Goal: Check status

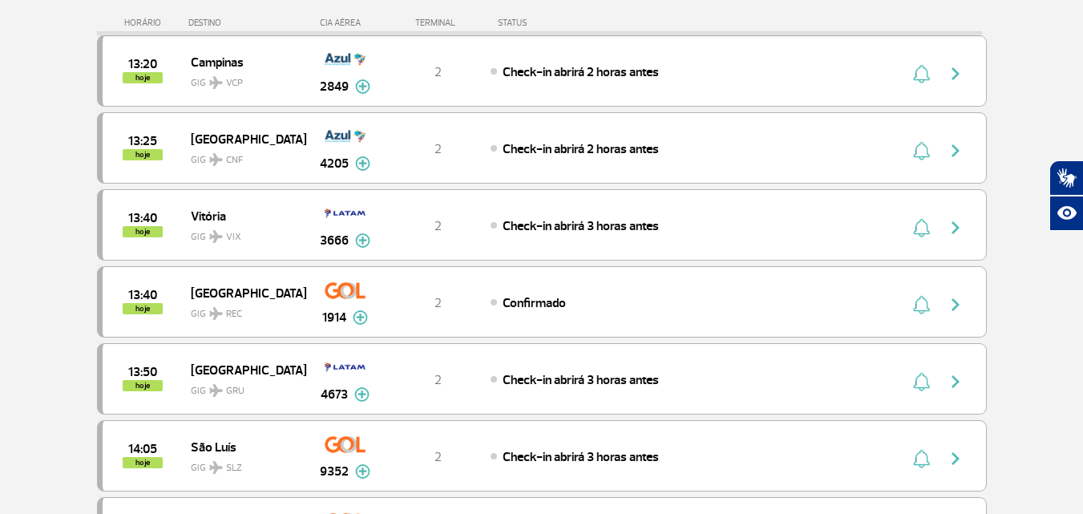
scroll to position [882, 0]
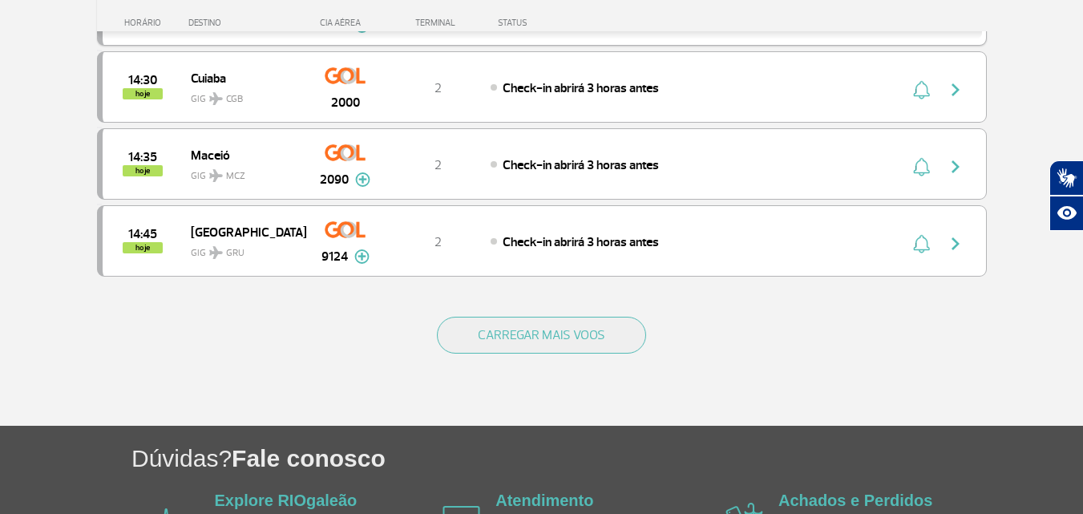
scroll to position [1603, 0]
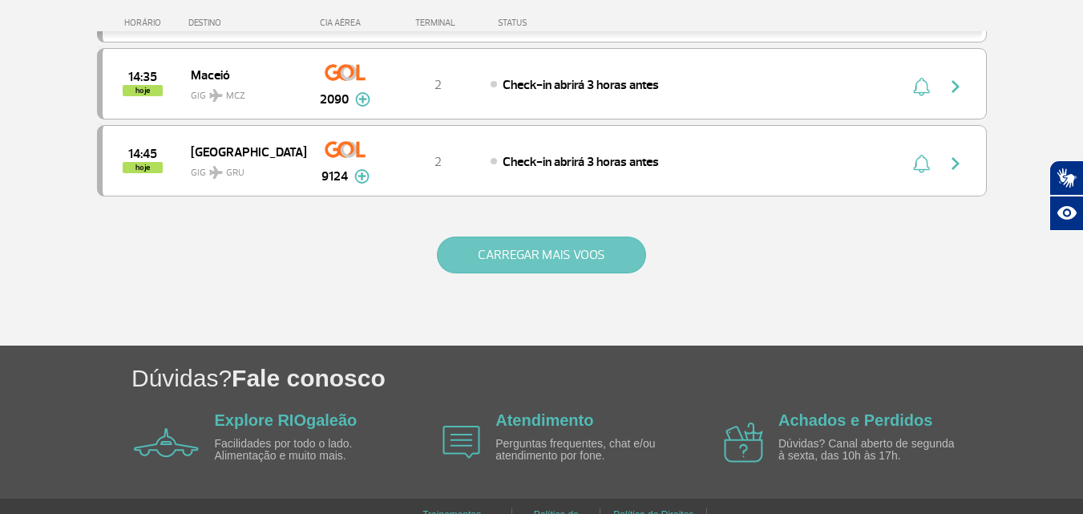
click at [580, 253] on button "CARREGAR MAIS VOOS" at bounding box center [541, 254] width 209 height 37
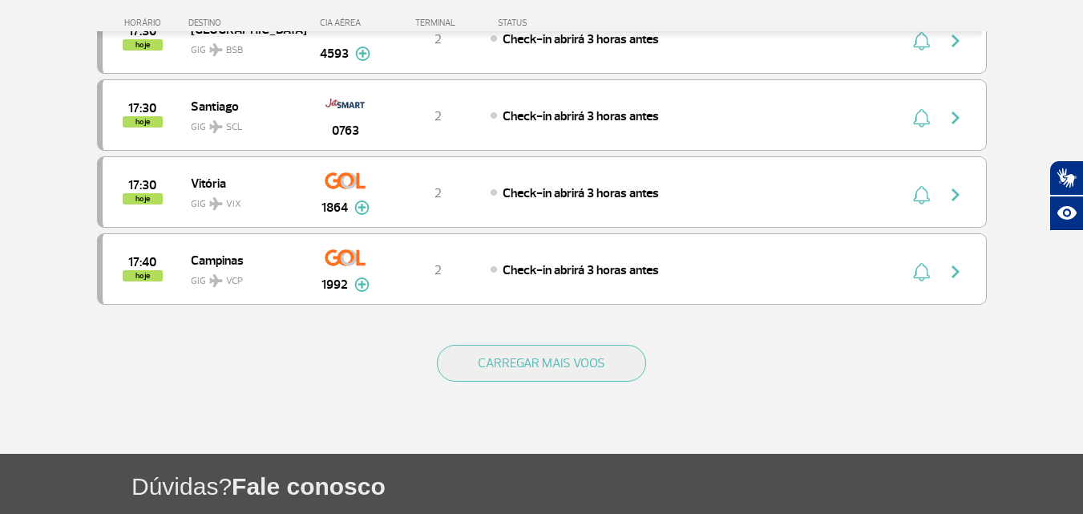
scroll to position [2966, 0]
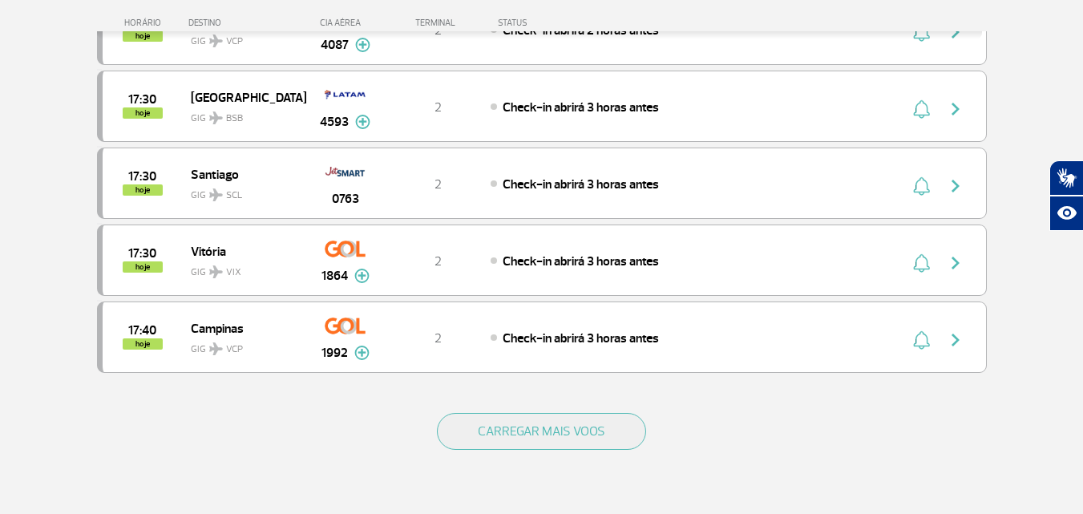
click at [601, 410] on div "CARREGAR MAIS VOOS" at bounding box center [542, 457] width 890 height 129
drag, startPoint x: 612, startPoint y: 444, endPoint x: 608, endPoint y: 319, distance: 125.1
click at [613, 444] on button "CARREGAR MAIS VOOS" at bounding box center [541, 431] width 209 height 37
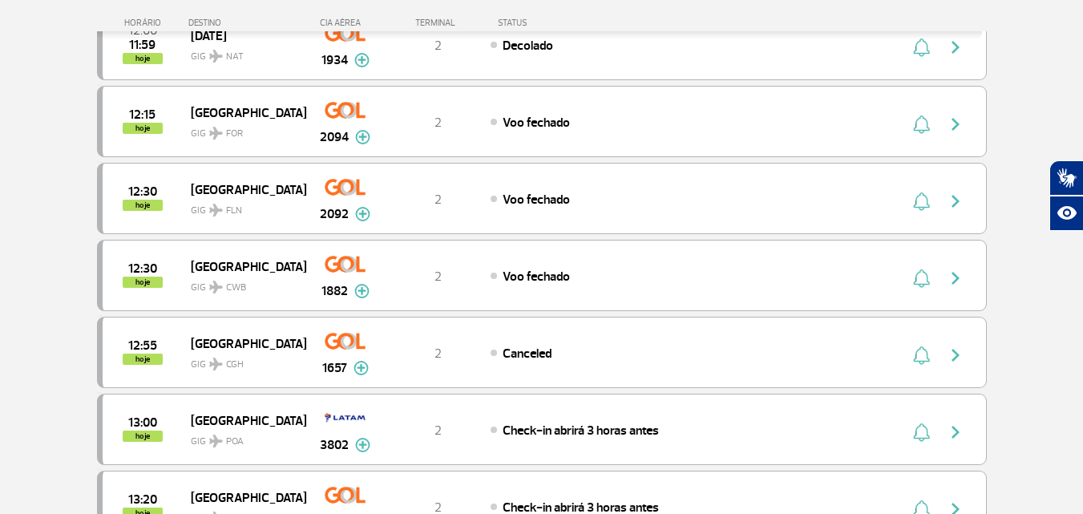
scroll to position [321, 0]
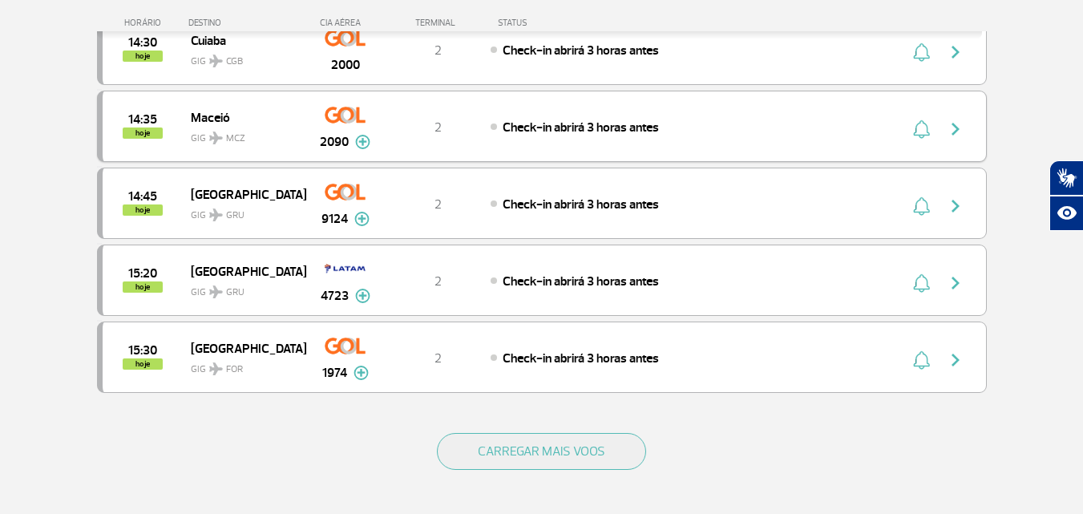
scroll to position [1523, 0]
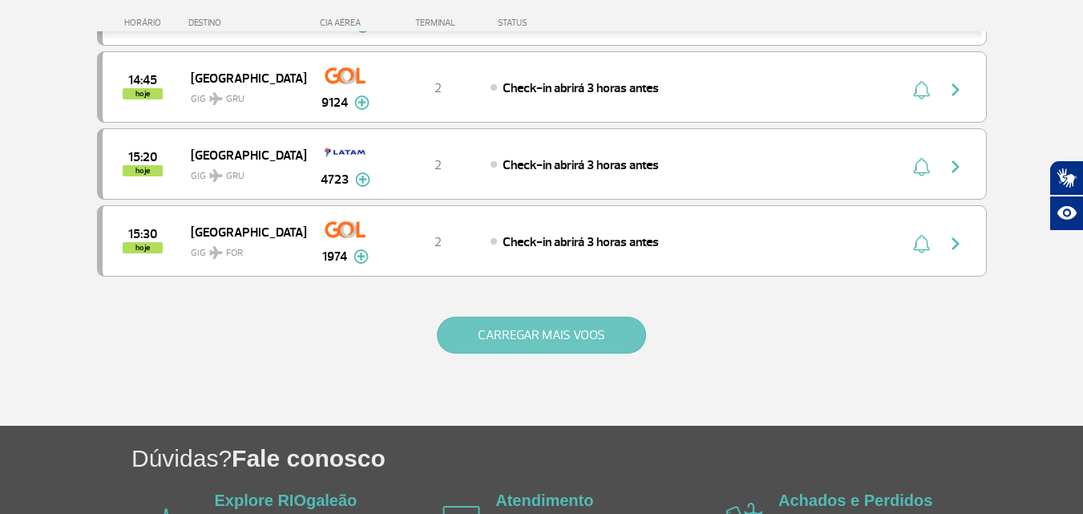
click at [515, 344] on button "CARREGAR MAIS VOOS" at bounding box center [541, 335] width 209 height 37
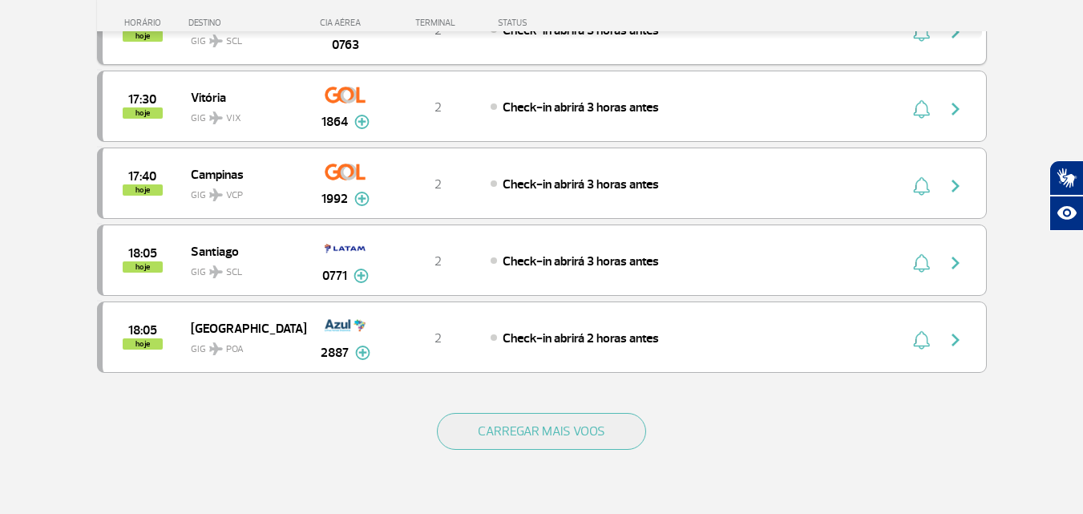
scroll to position [3186, 0]
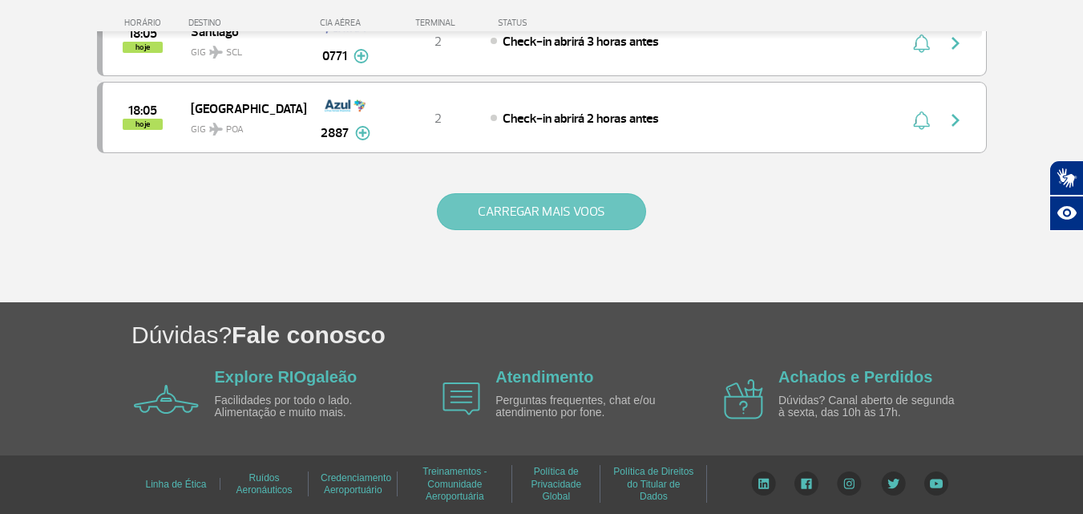
click at [499, 196] on button "CARREGAR MAIS VOOS" at bounding box center [541, 211] width 209 height 37
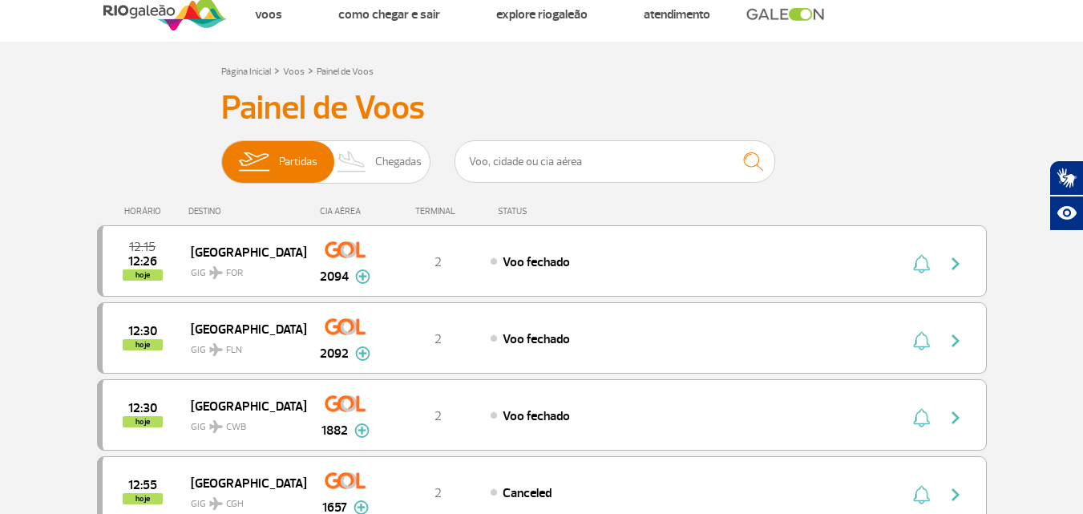
scroll to position [0, 0]
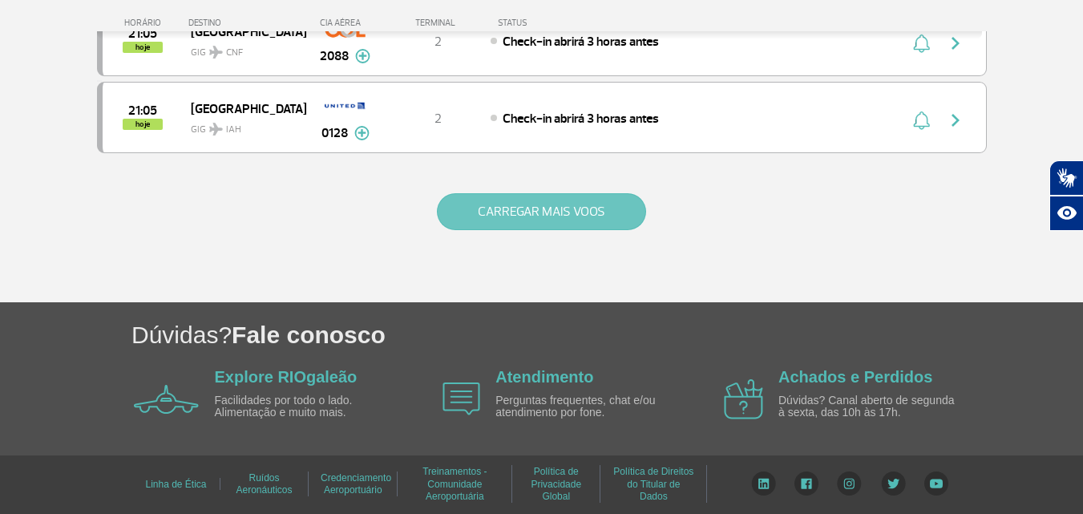
click at [477, 207] on button "CARREGAR MAIS VOOS" at bounding box center [541, 211] width 209 height 37
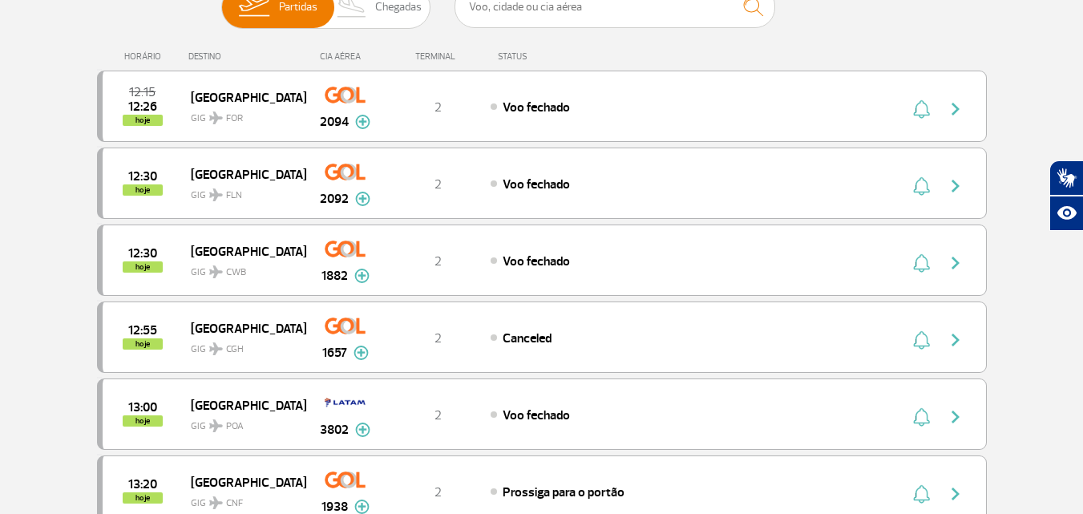
scroll to position [224, 0]
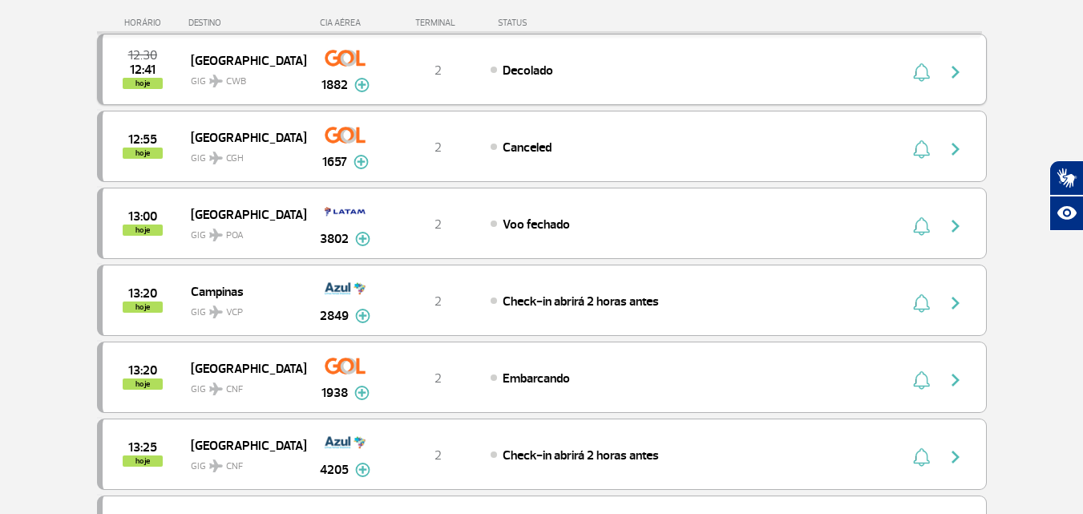
scroll to position [401, 0]
